Goal: Task Accomplishment & Management: Use online tool/utility

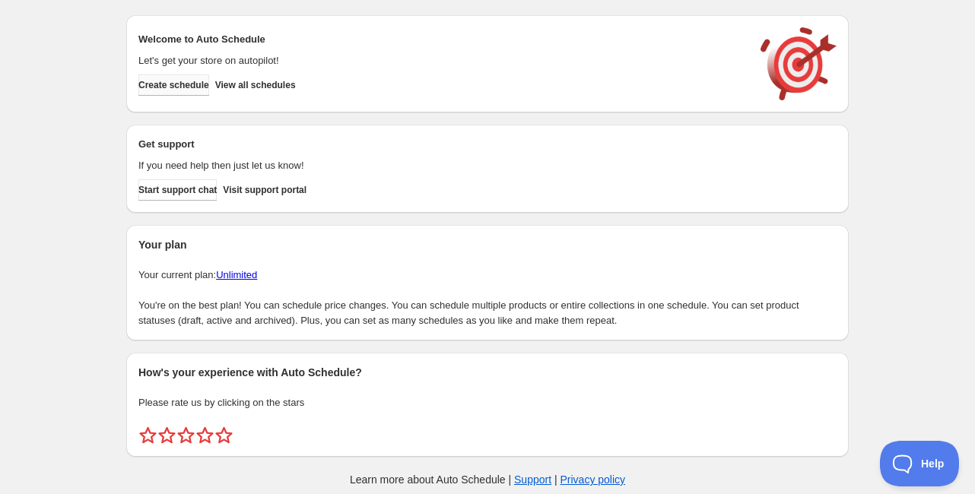
click at [192, 86] on span "Create schedule" at bounding box center [173, 85] width 71 height 12
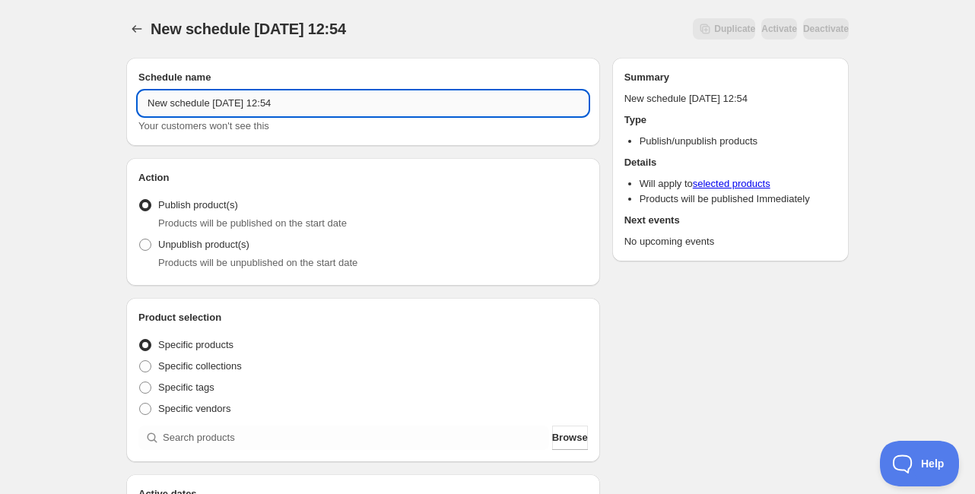
click at [291, 102] on input "New schedule Aug 29 2025 12:54" at bounding box center [362, 103] width 449 height 24
drag, startPoint x: 291, startPoint y: 103, endPoint x: 254, endPoint y: 104, distance: 36.5
click at [254, 104] on input "Schedule unpublished C8N25" at bounding box center [362, 103] width 449 height 24
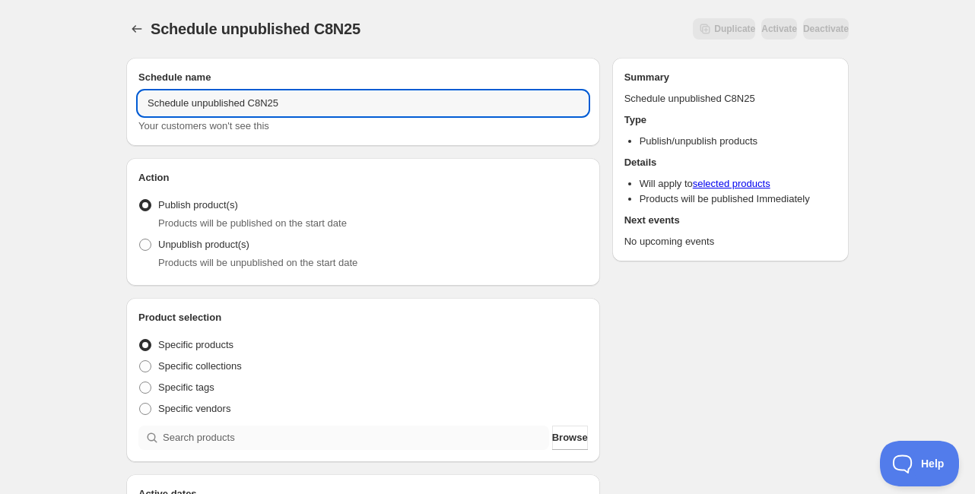
type input "Schedule unpublished C8N25"
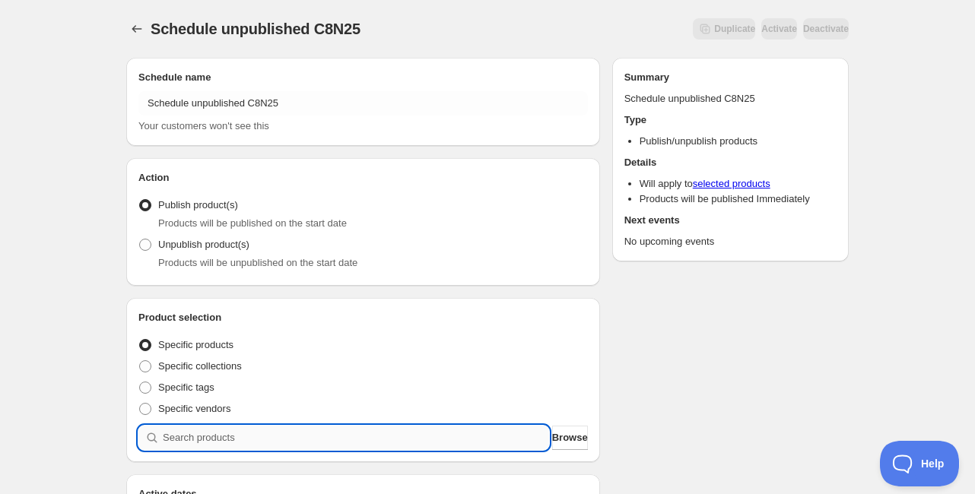
click at [222, 431] on input "search" at bounding box center [356, 438] width 386 height 24
paste input "C8N25"
type input "C8N25"
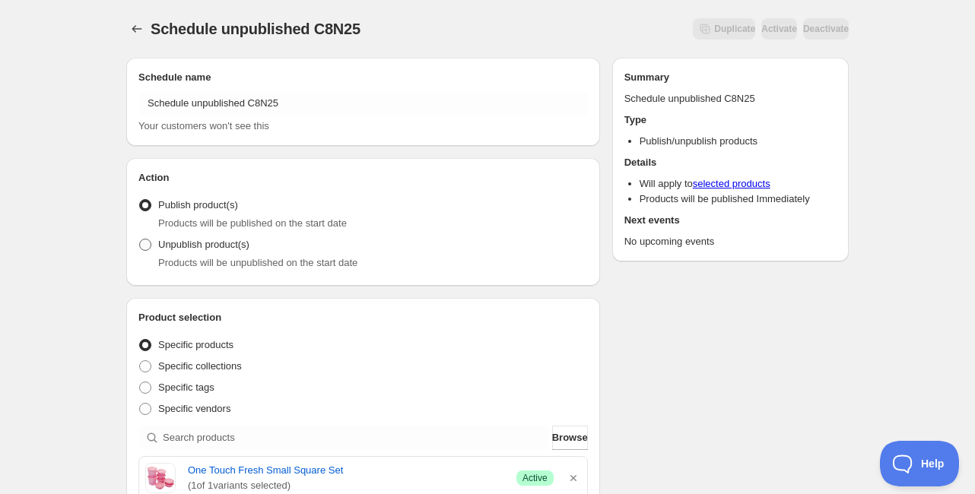
click at [141, 246] on span at bounding box center [145, 245] width 12 height 12
click at [140, 240] on input "Unpublish product(s)" at bounding box center [139, 239] width 1 height 1
radio input "true"
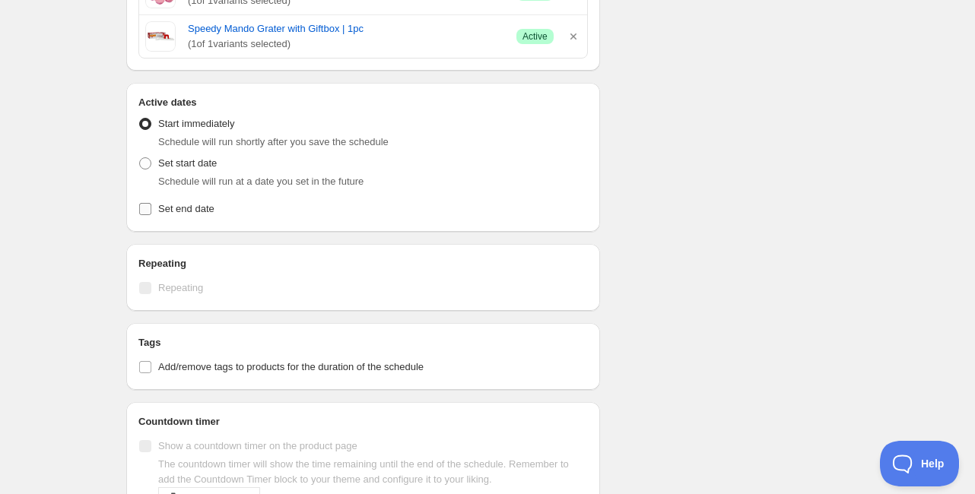
scroll to position [487, 0]
click at [209, 161] on span "Set start date" at bounding box center [187, 161] width 59 height 11
click at [140, 157] on input "Set start date" at bounding box center [139, 156] width 1 height 1
radio input "true"
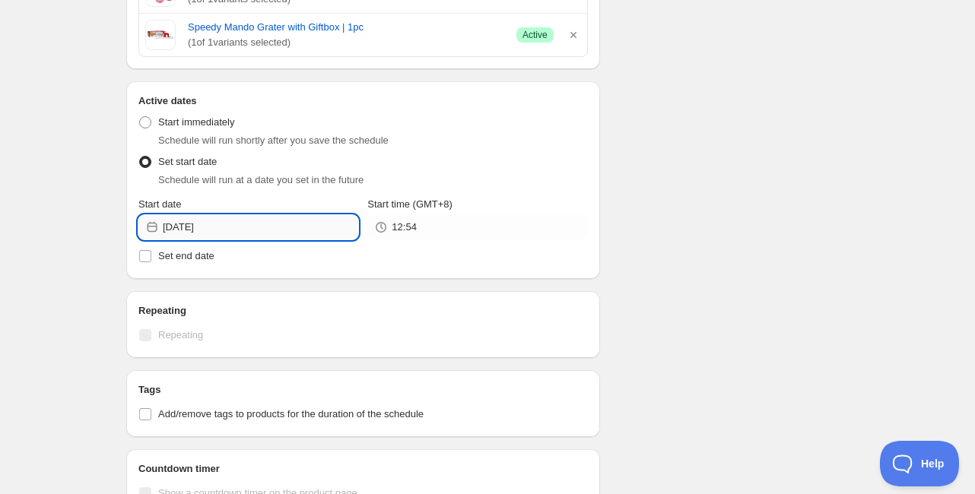
click at [197, 235] on input "2025-08-29" at bounding box center [260, 227] width 195 height 24
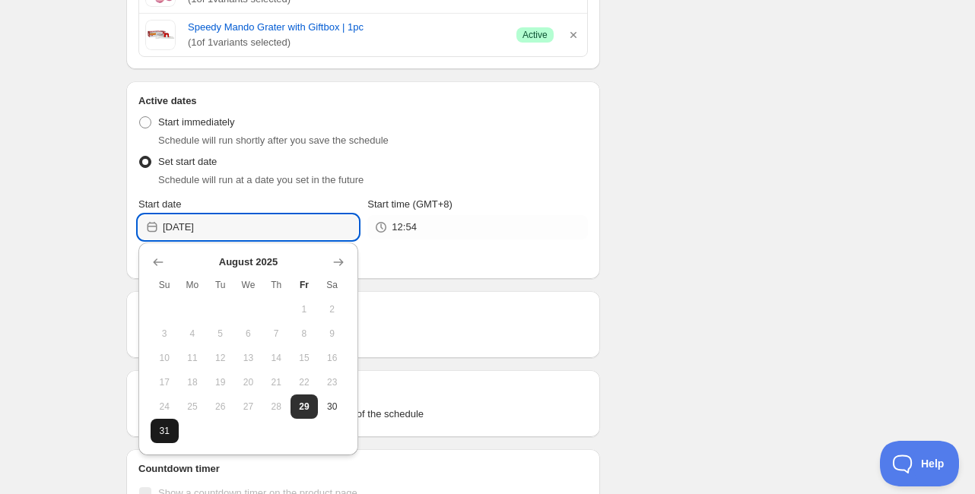
click at [176, 433] on button "31" at bounding box center [165, 431] width 28 height 24
type input "2025-08-31"
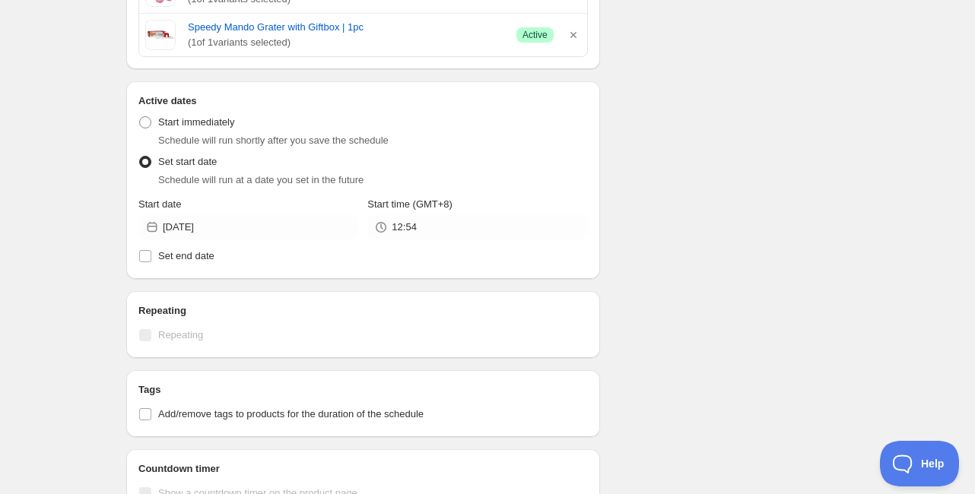
click at [383, 217] on div "12:54" at bounding box center [477, 227] width 220 height 24
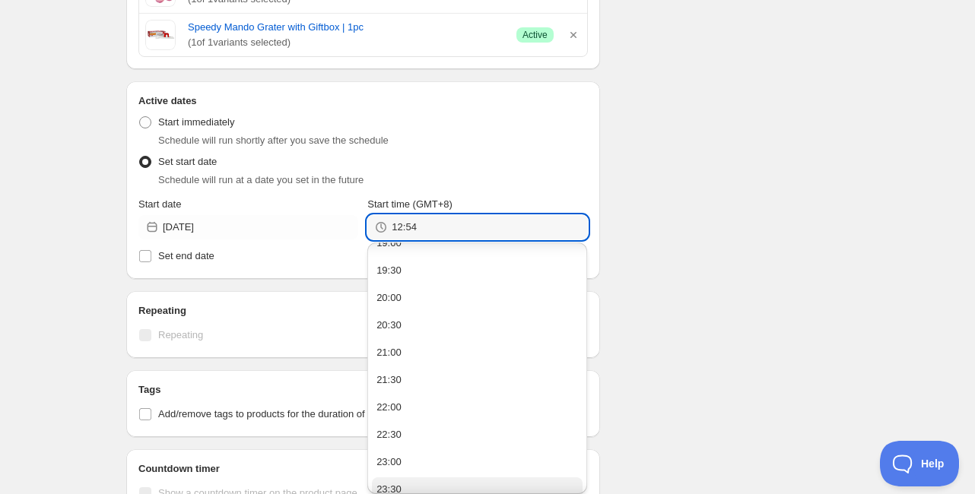
scroll to position [1068, 0]
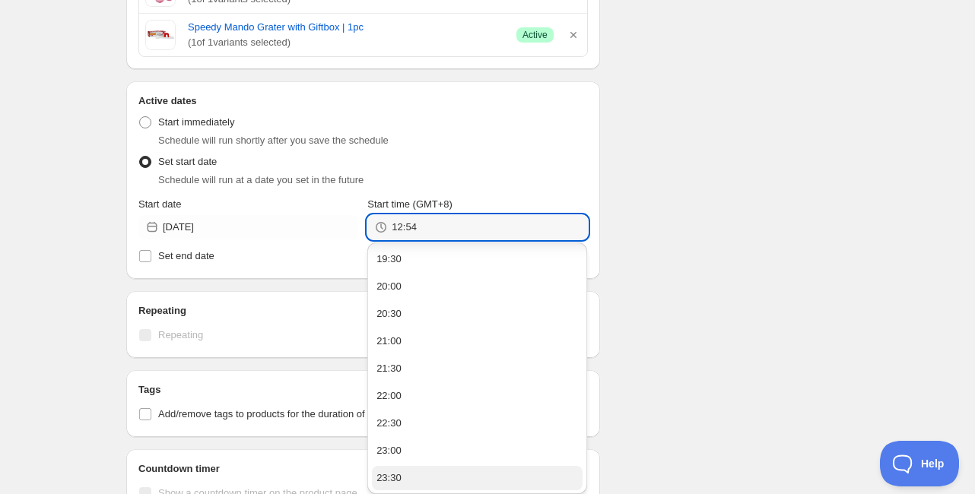
click at [402, 475] on div "23:30" at bounding box center [388, 478] width 25 height 15
type input "23:30"
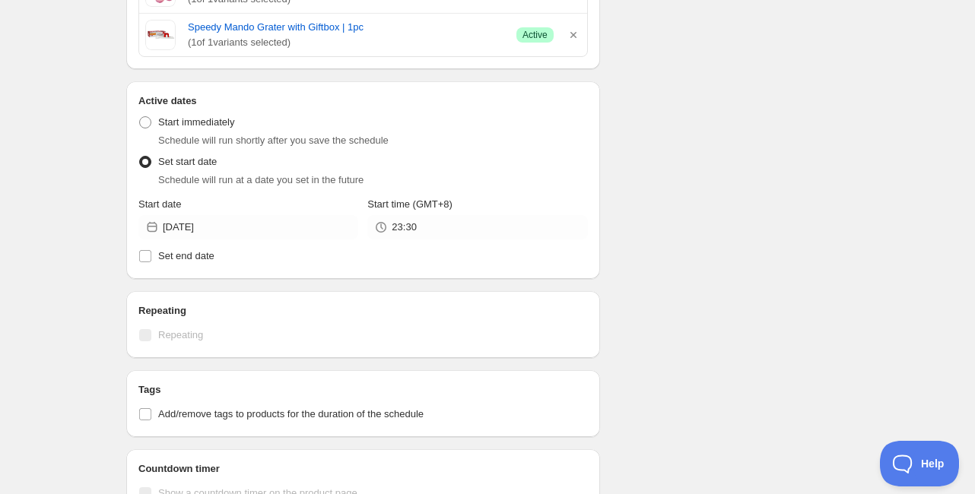
click at [691, 265] on div "Schedule name Schedule unpublished C8N25 Your customers won't see this Action A…" at bounding box center [481, 170] width 735 height 1222
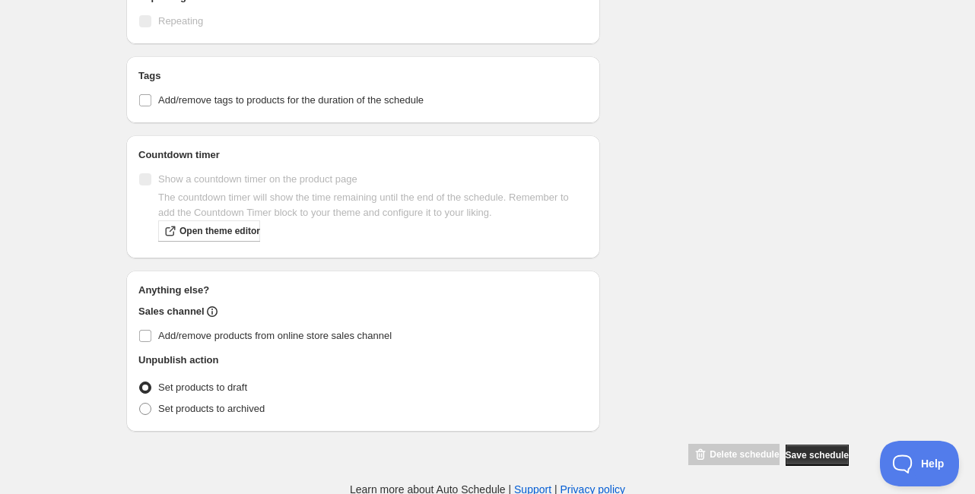
scroll to position [802, 0]
click at [225, 332] on span "Add/remove products from online store sales channel" at bounding box center [274, 334] width 233 height 11
click at [151, 332] on input "Add/remove products from online store sales channel" at bounding box center [145, 335] width 12 height 12
checkbox input "true"
click at [805, 452] on span "Save schedule" at bounding box center [817, 454] width 63 height 12
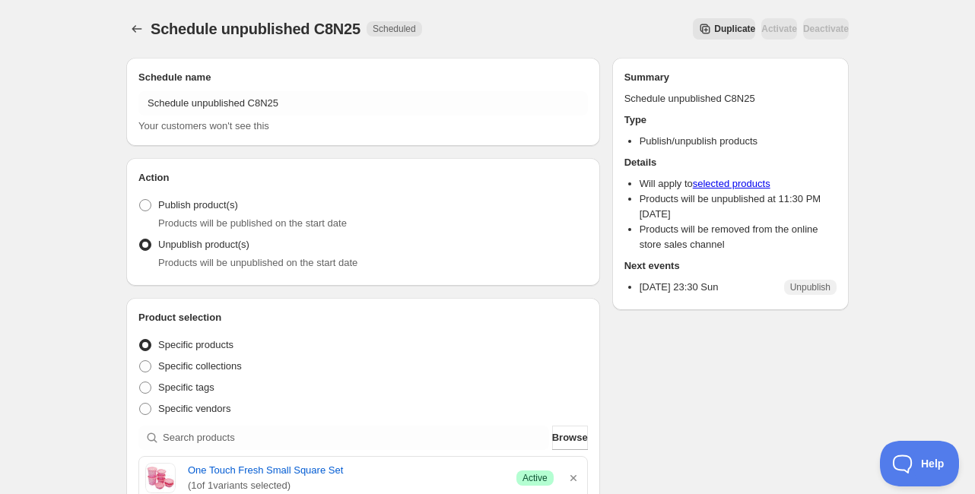
click at [127, 30] on button "Schedules" at bounding box center [136, 28] width 21 height 21
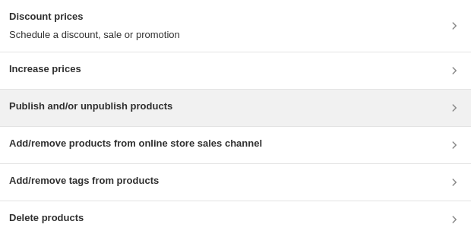
click at [70, 48] on h3 "Publish and/or unpublish products" at bounding box center [91, 106] width 164 height 15
